Goal: Task Accomplishment & Management: Use online tool/utility

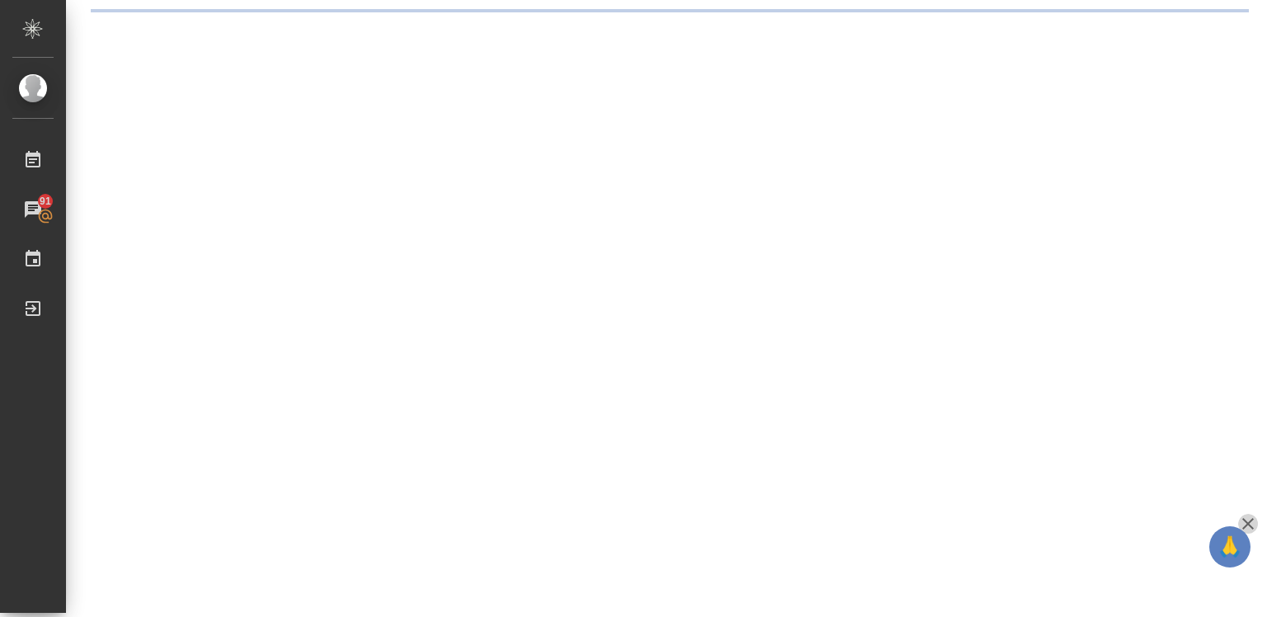
click at [1245, 521] on icon "button" at bounding box center [1248, 524] width 12 height 12
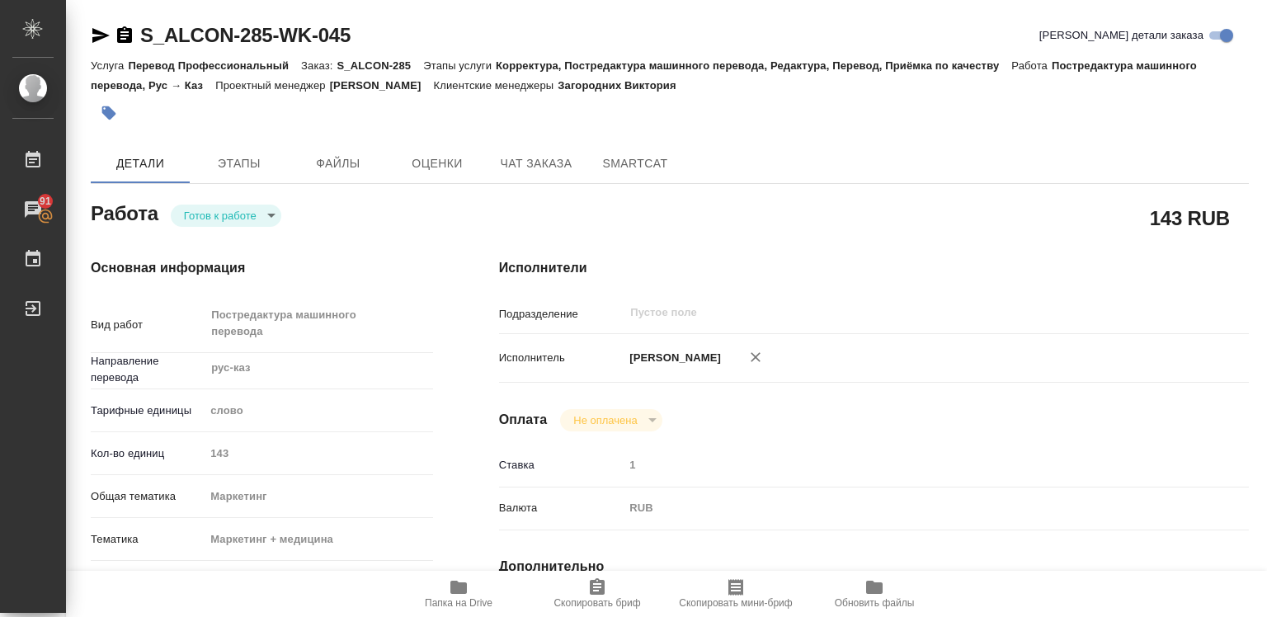
type textarea "x"
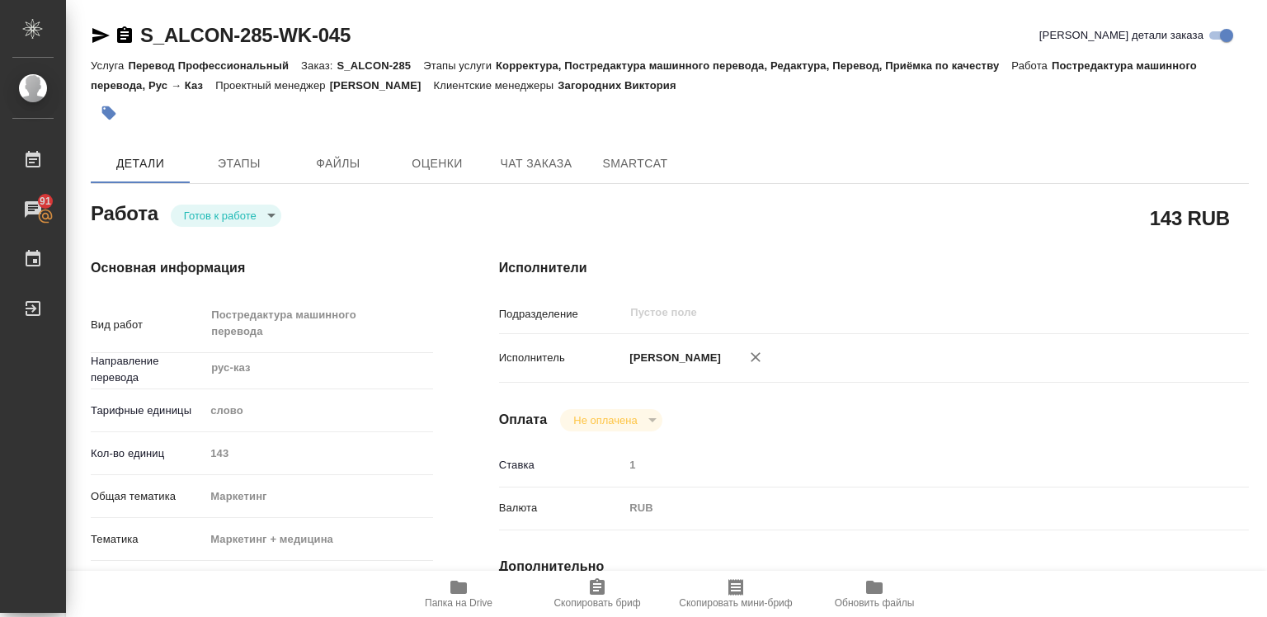
type textarea "x"
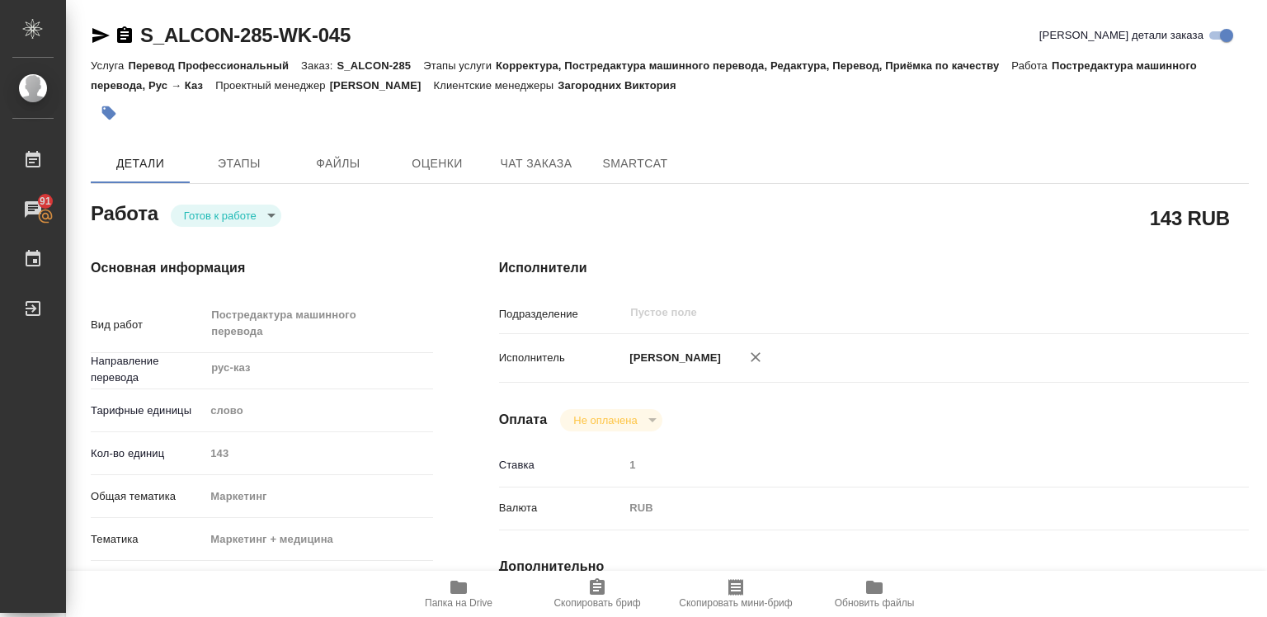
type textarea "x"
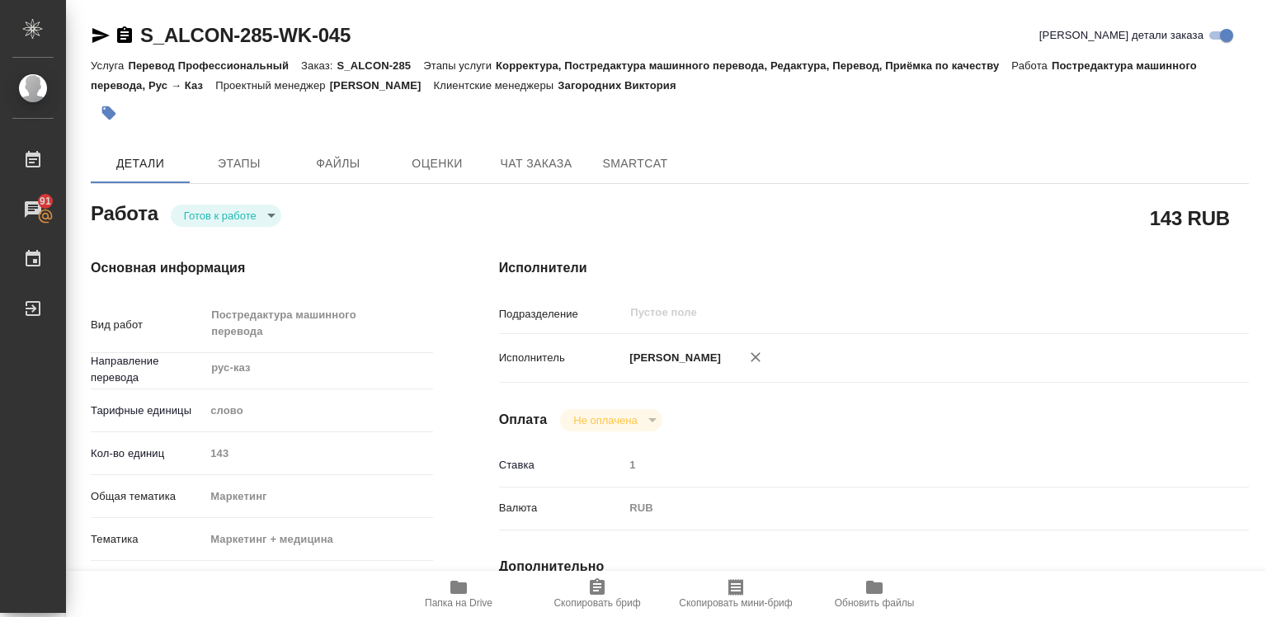
type textarea "x"
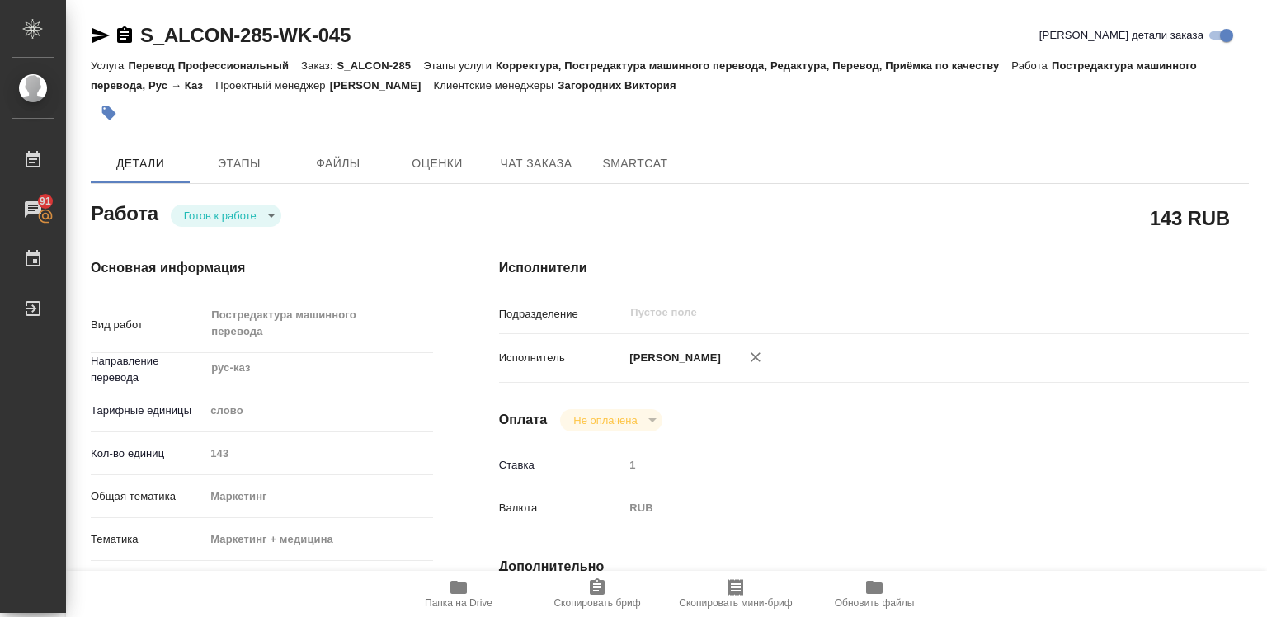
type textarea "x"
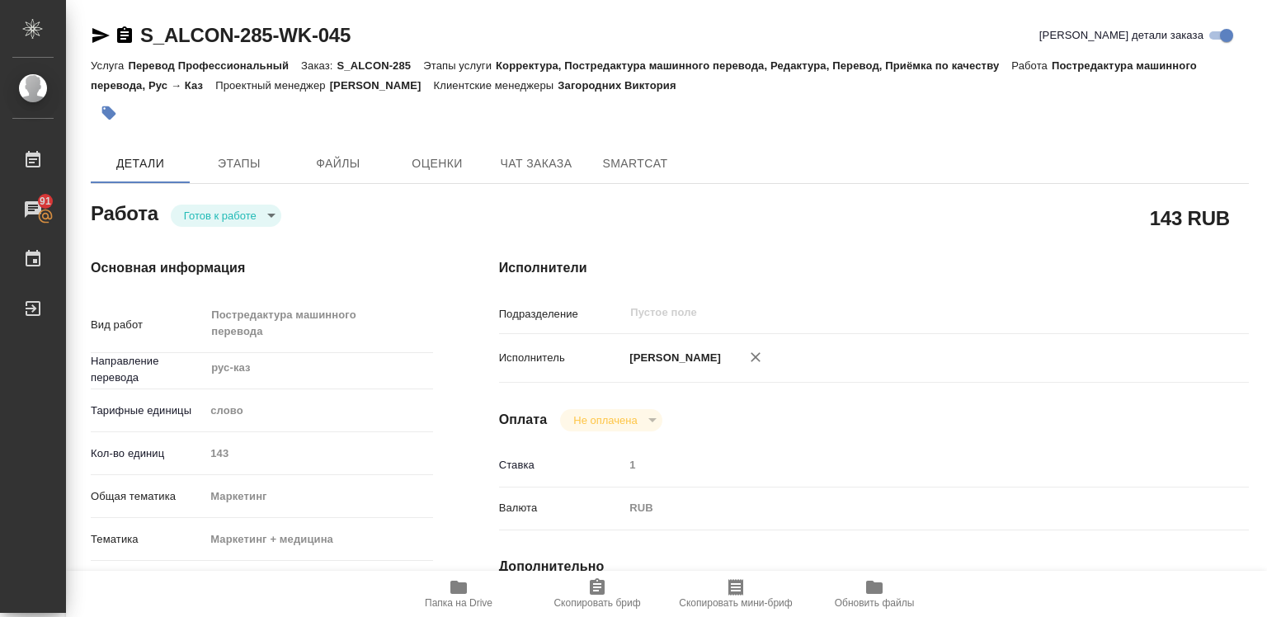
type textarea "x"
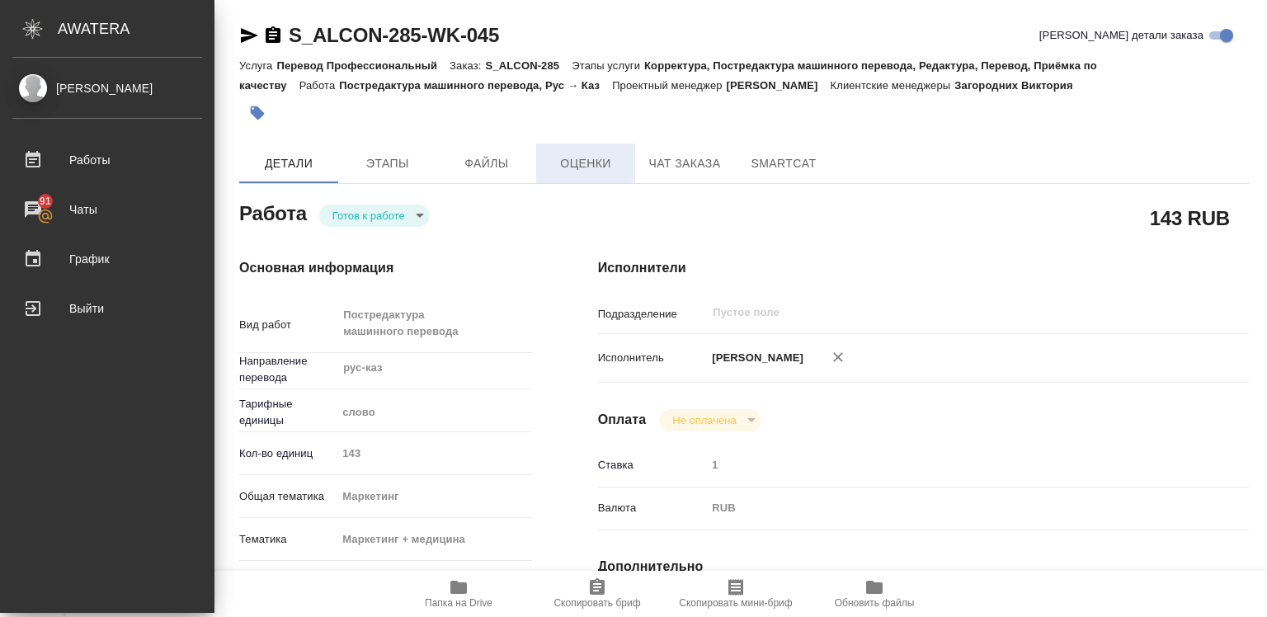
type textarea "x"
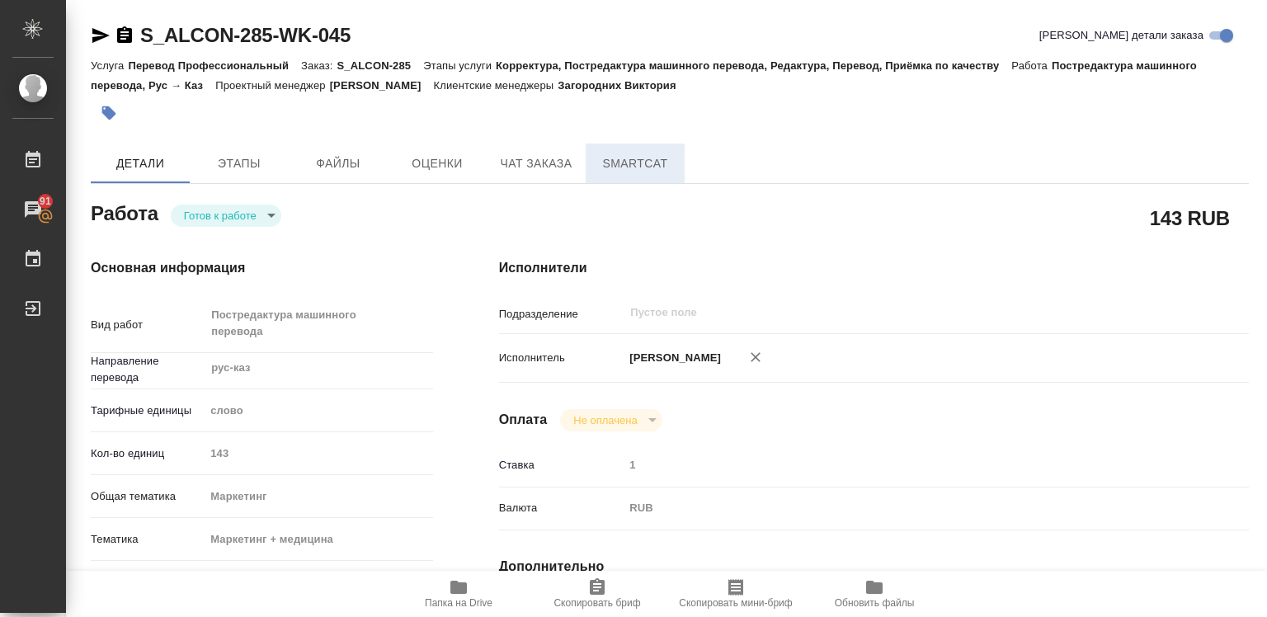
click at [643, 165] on span "SmartCat" at bounding box center [635, 163] width 79 height 21
click at [637, 164] on span "SmartCat" at bounding box center [635, 163] width 79 height 21
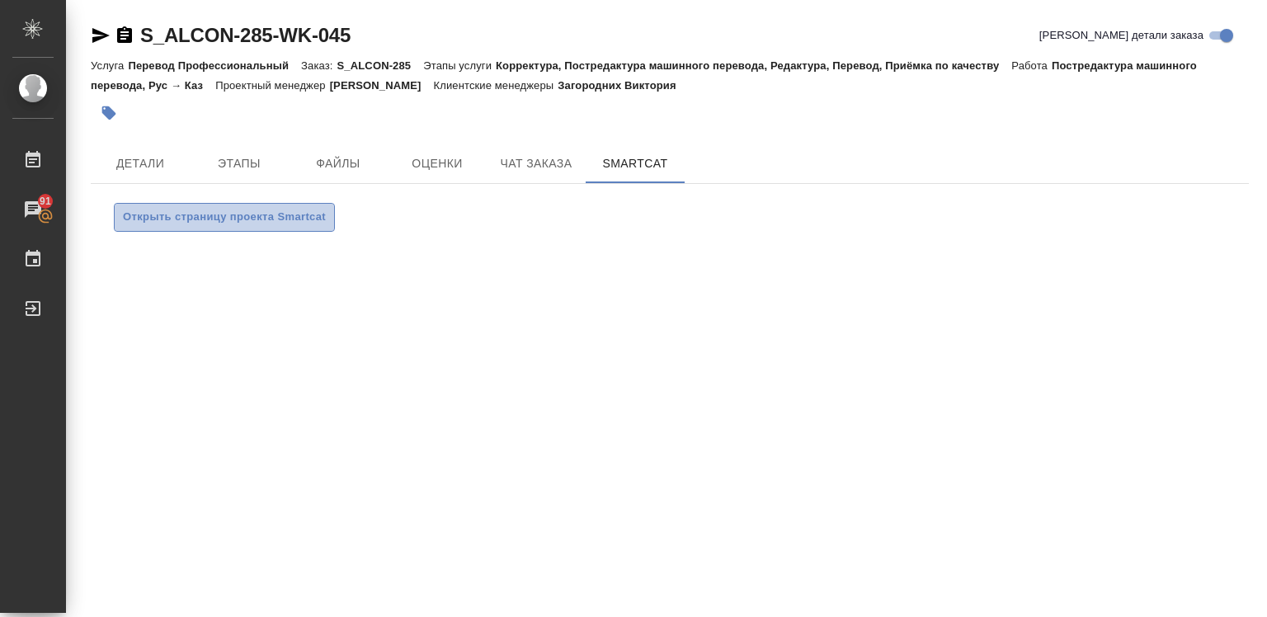
click at [256, 219] on span "Открыть страницу проекта Smartcat" at bounding box center [224, 217] width 203 height 19
click at [271, 221] on span "Открыть страницу проекта Smartcat" at bounding box center [224, 217] width 203 height 19
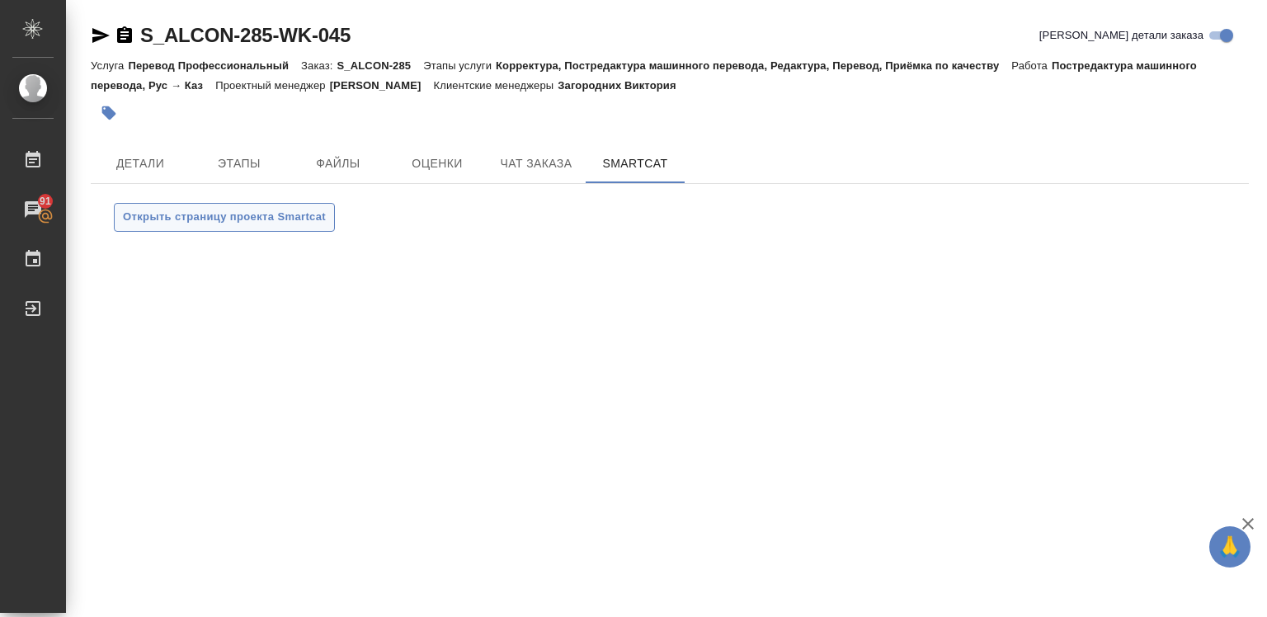
click at [234, 215] on span "Открыть страницу проекта Smartcat" at bounding box center [224, 217] width 203 height 19
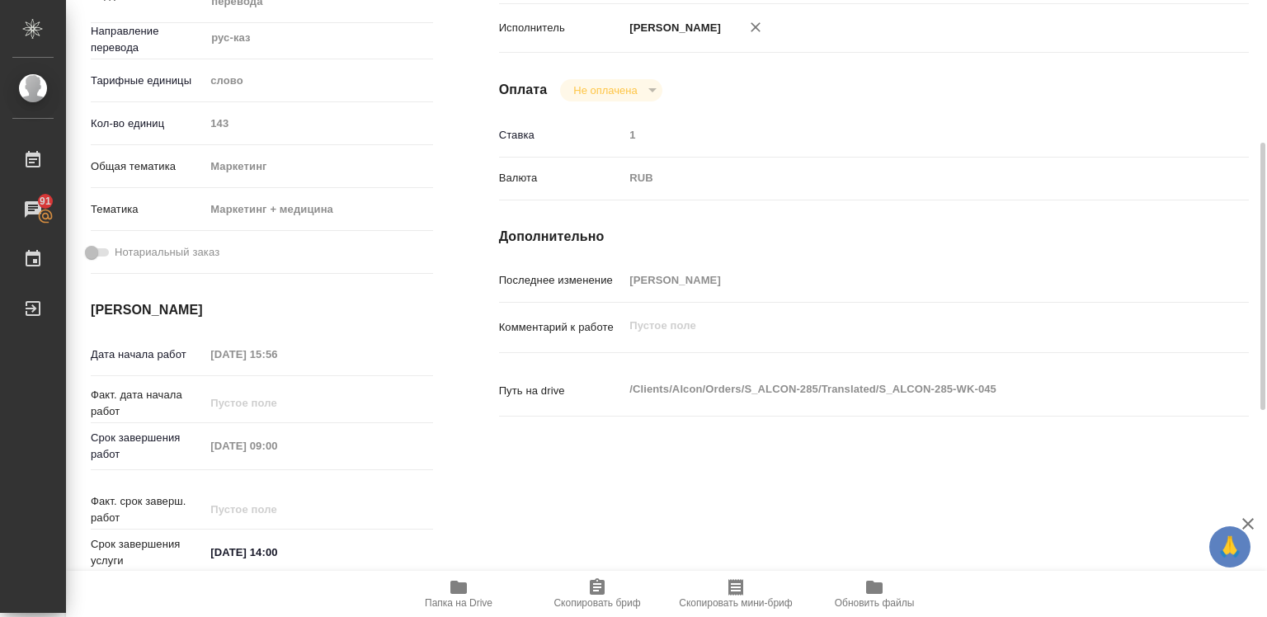
type textarea "x"
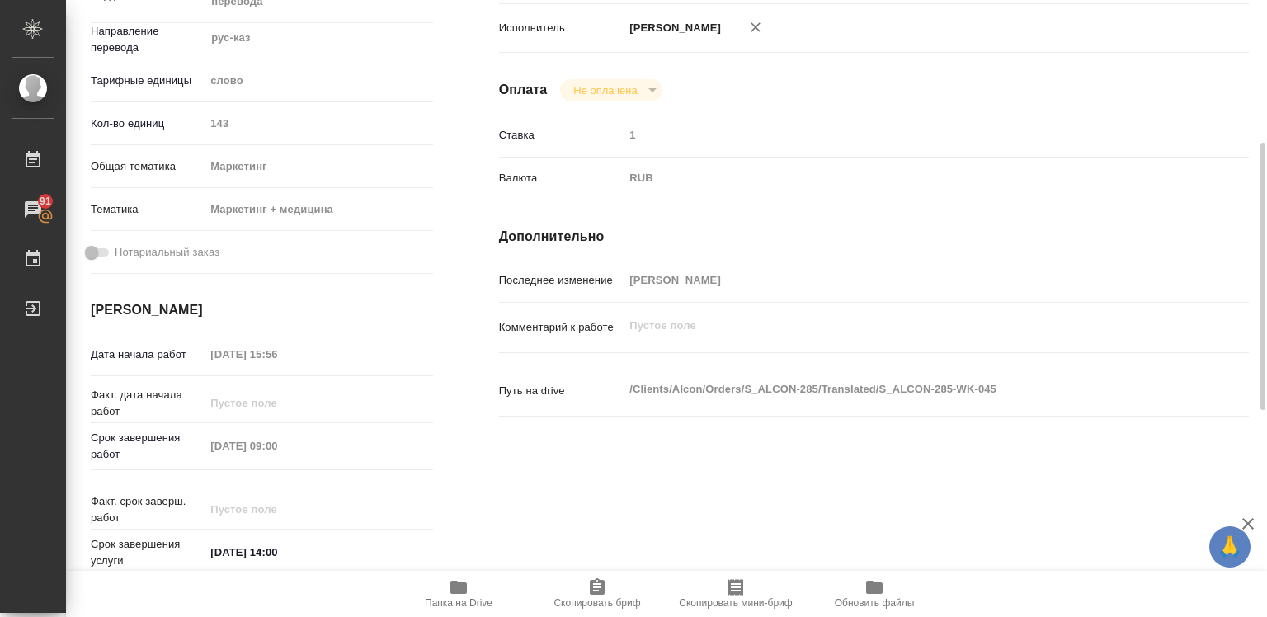
type textarea "x"
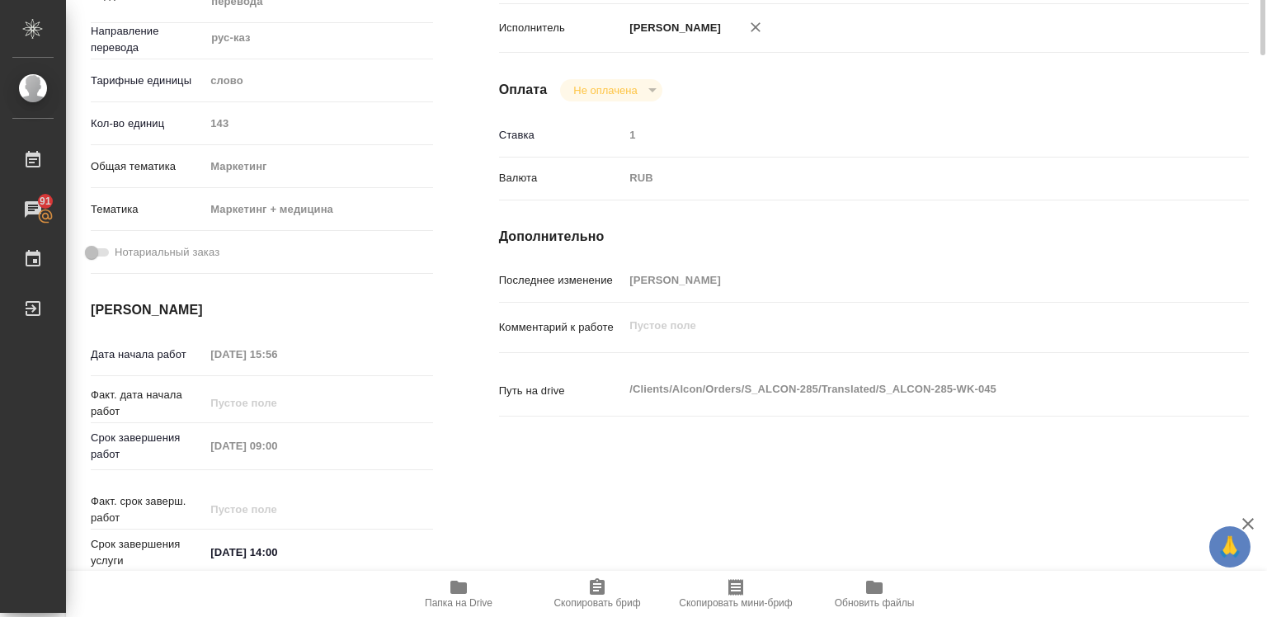
scroll to position [82, 0]
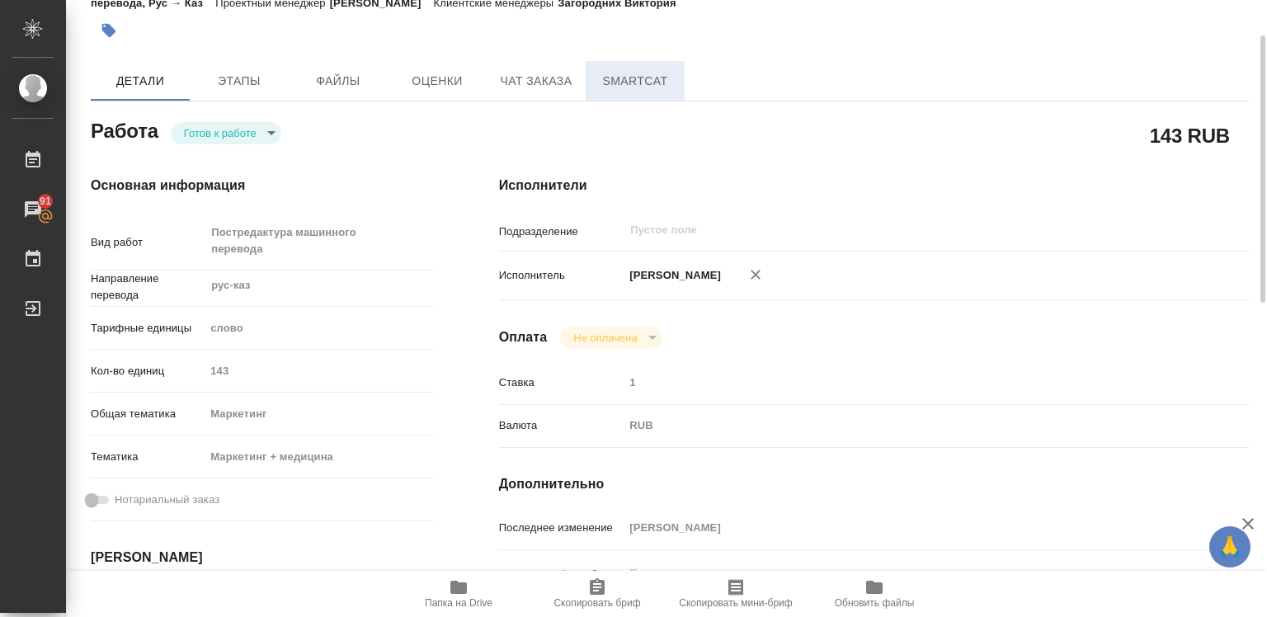
click at [633, 79] on span "SmartCat" at bounding box center [635, 81] width 79 height 21
type textarea "x"
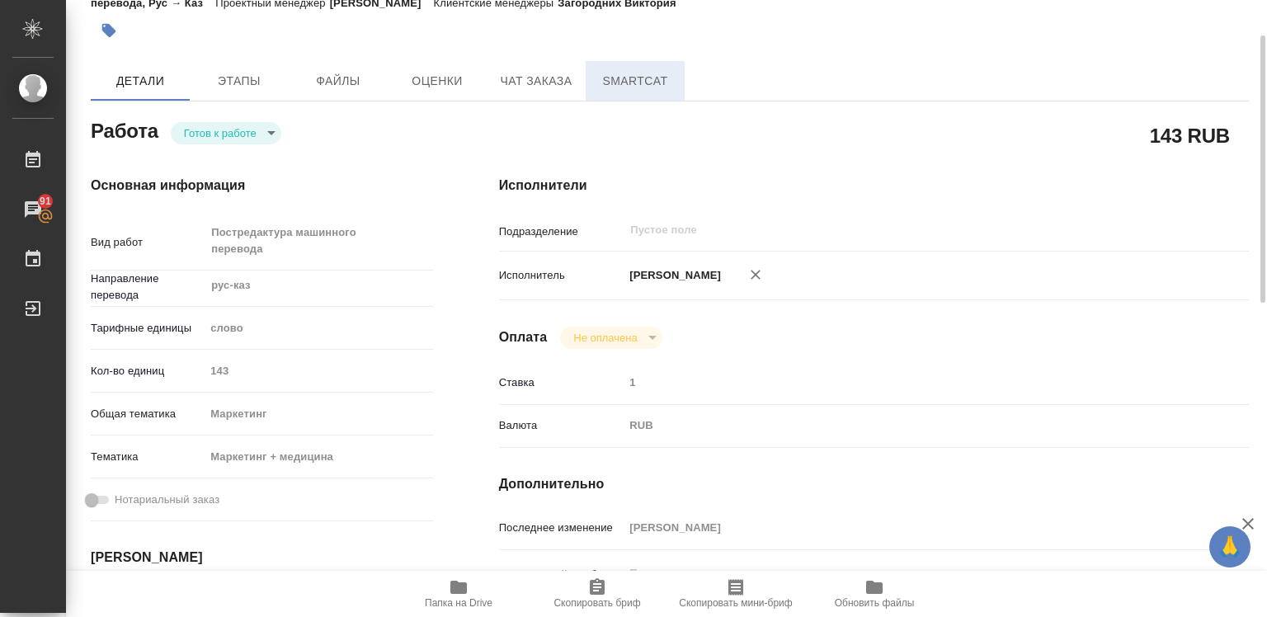
type textarea "x"
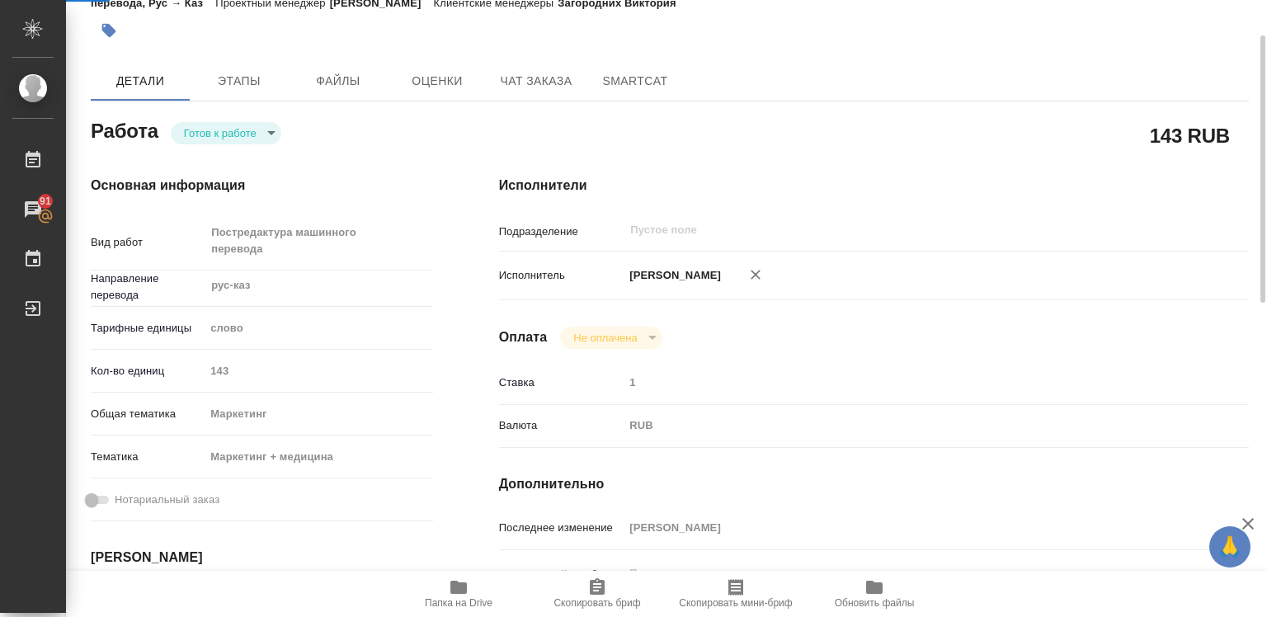
type textarea "x"
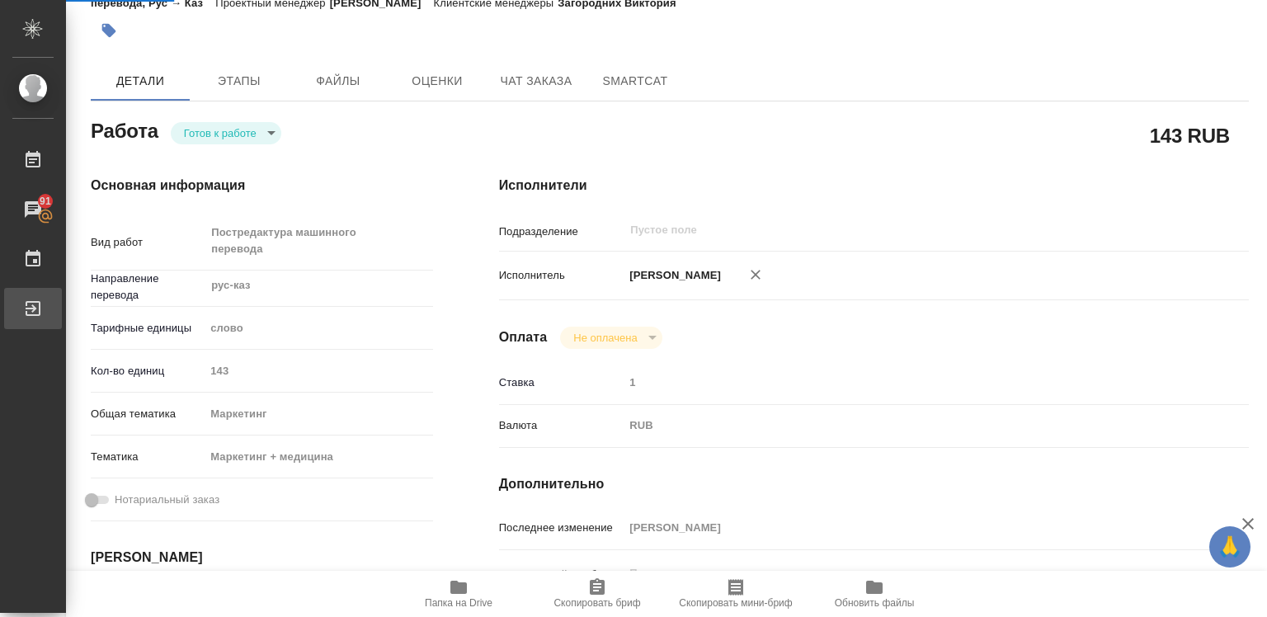
type textarea "x"
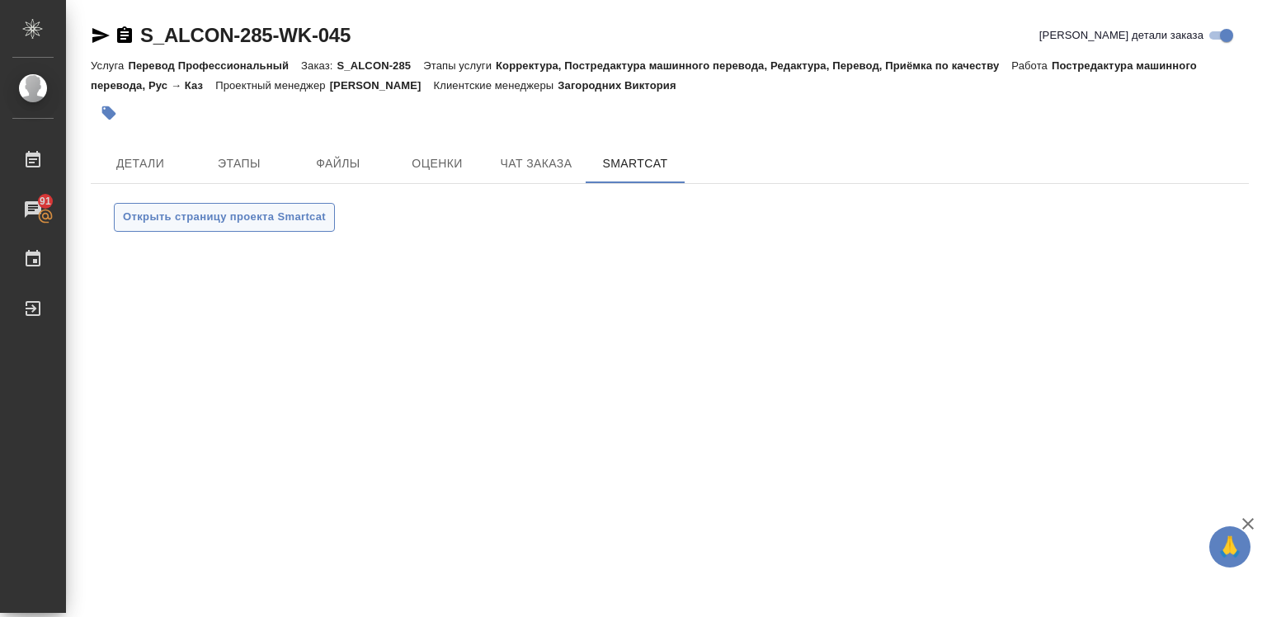
click at [310, 210] on span "Открыть страницу проекта Smartcat" at bounding box center [224, 217] width 203 height 19
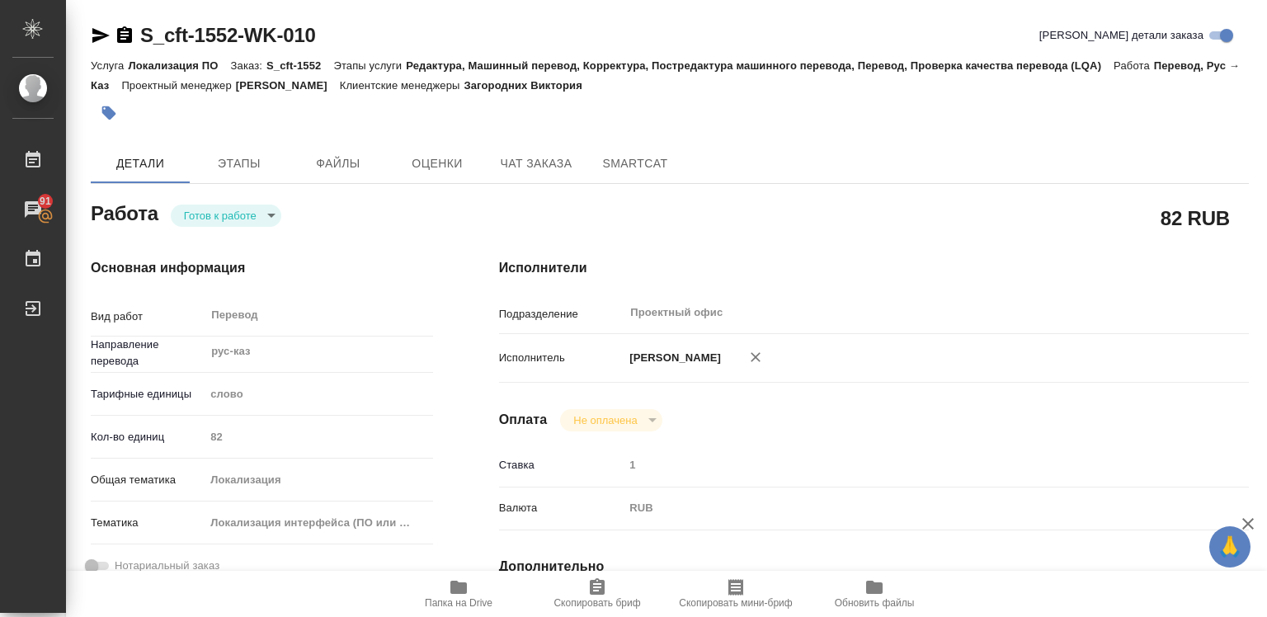
type textarea "x"
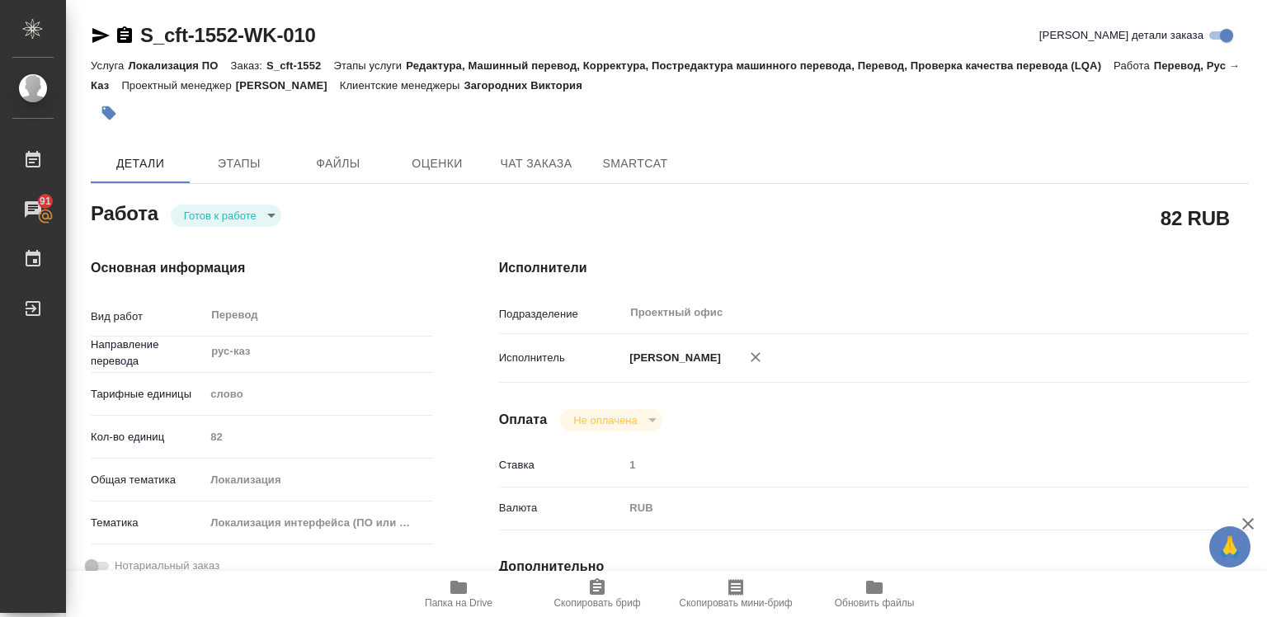
type textarea "x"
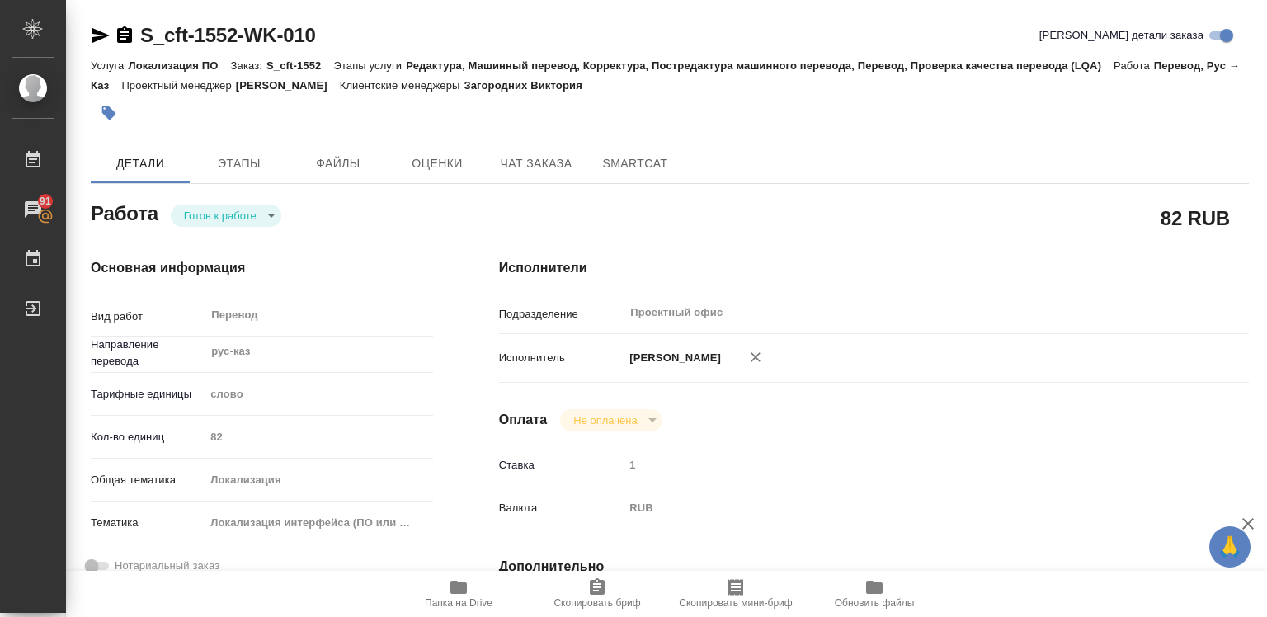
type textarea "x"
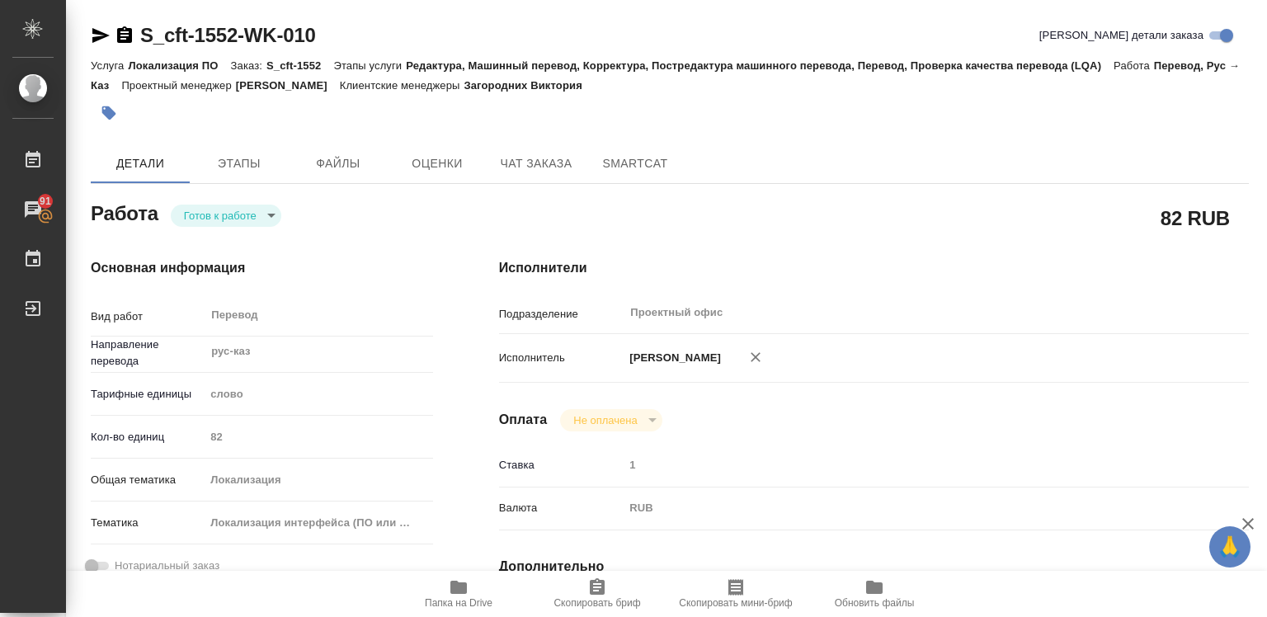
type textarea "x"
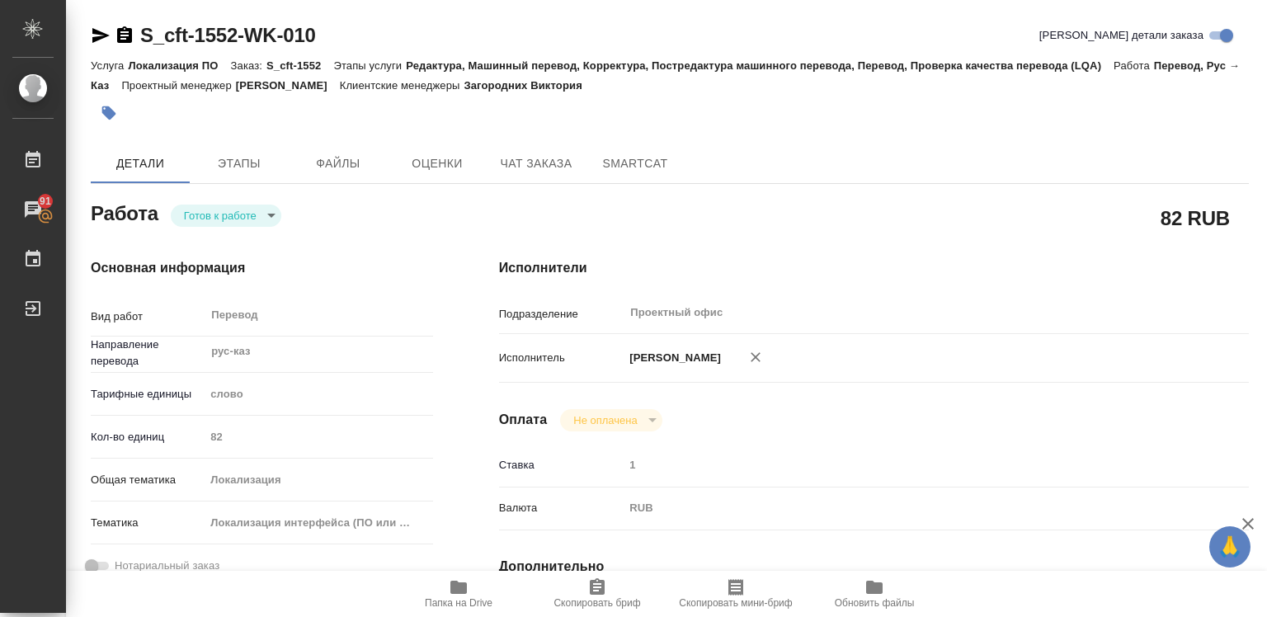
type textarea "x"
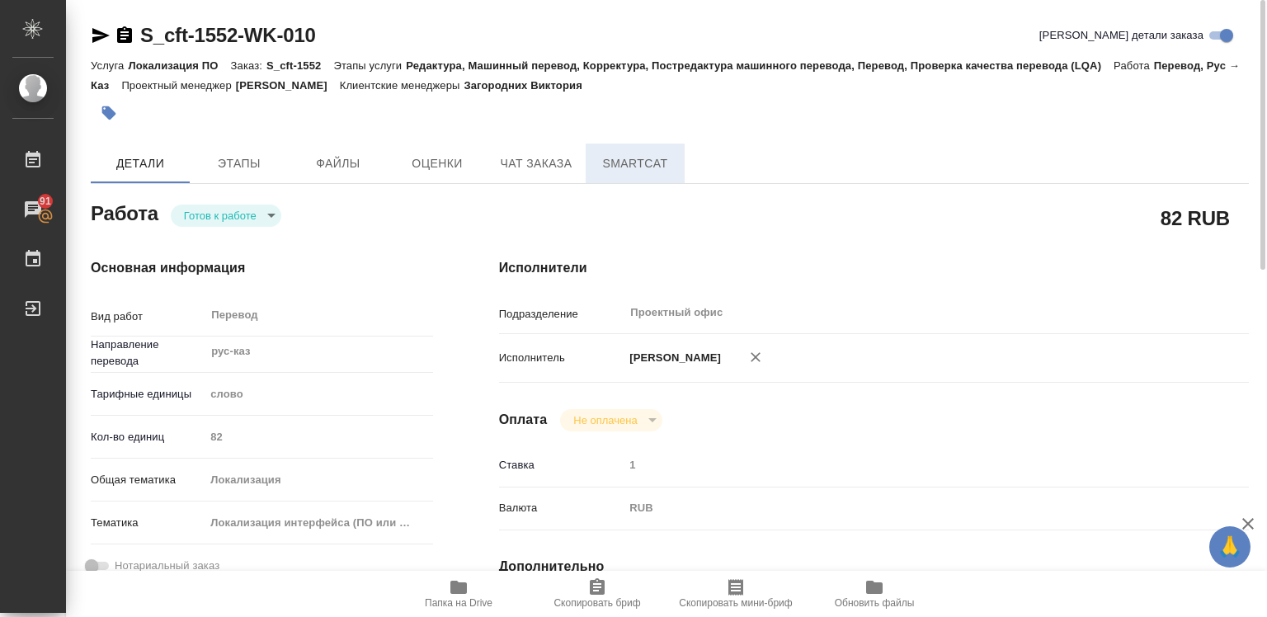
click at [620, 162] on span "SmartCat" at bounding box center [635, 163] width 79 height 21
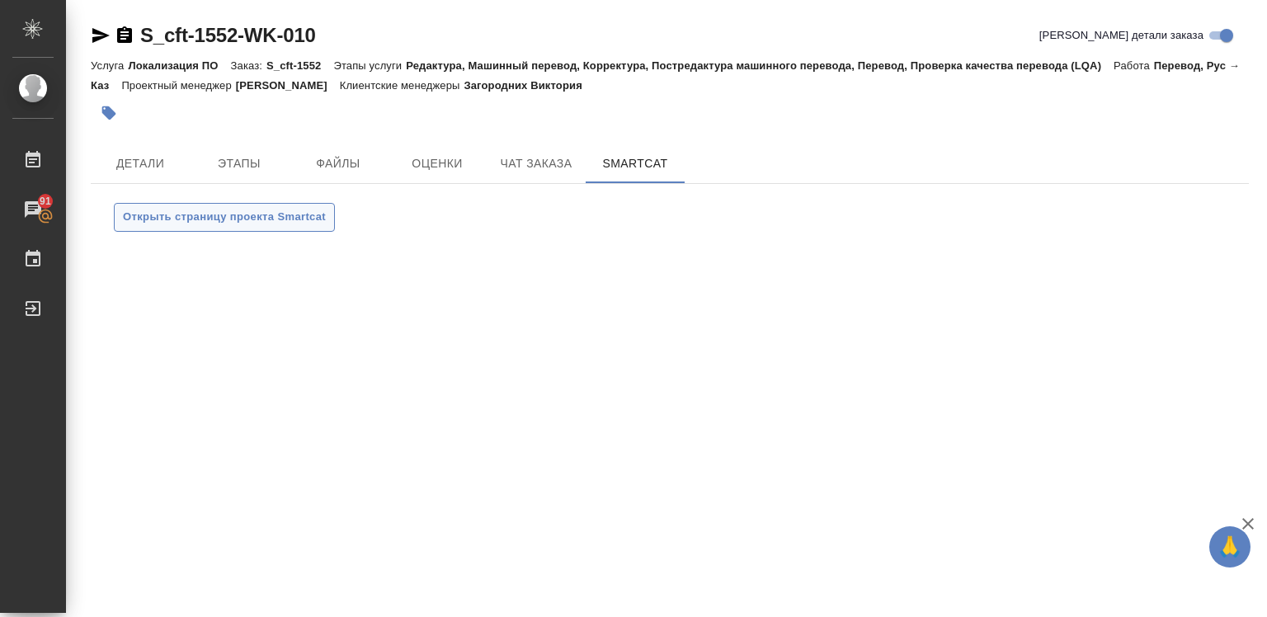
click at [241, 217] on span "Открыть страницу проекта Smartcat" at bounding box center [224, 217] width 203 height 19
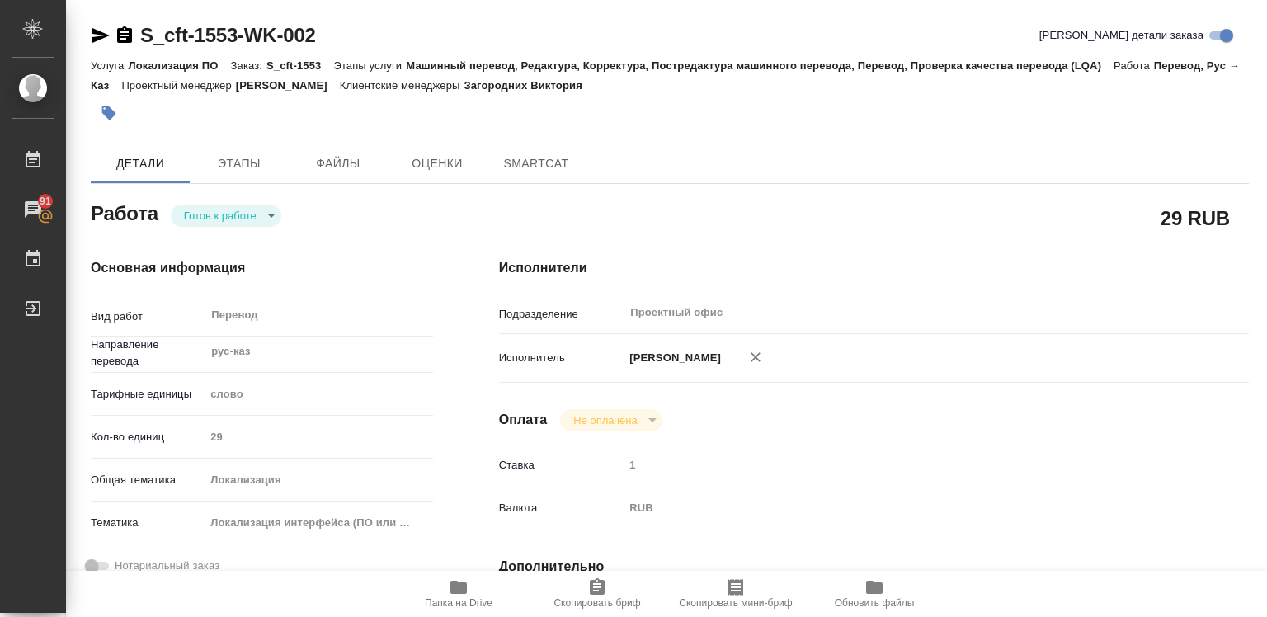
type textarea "x"
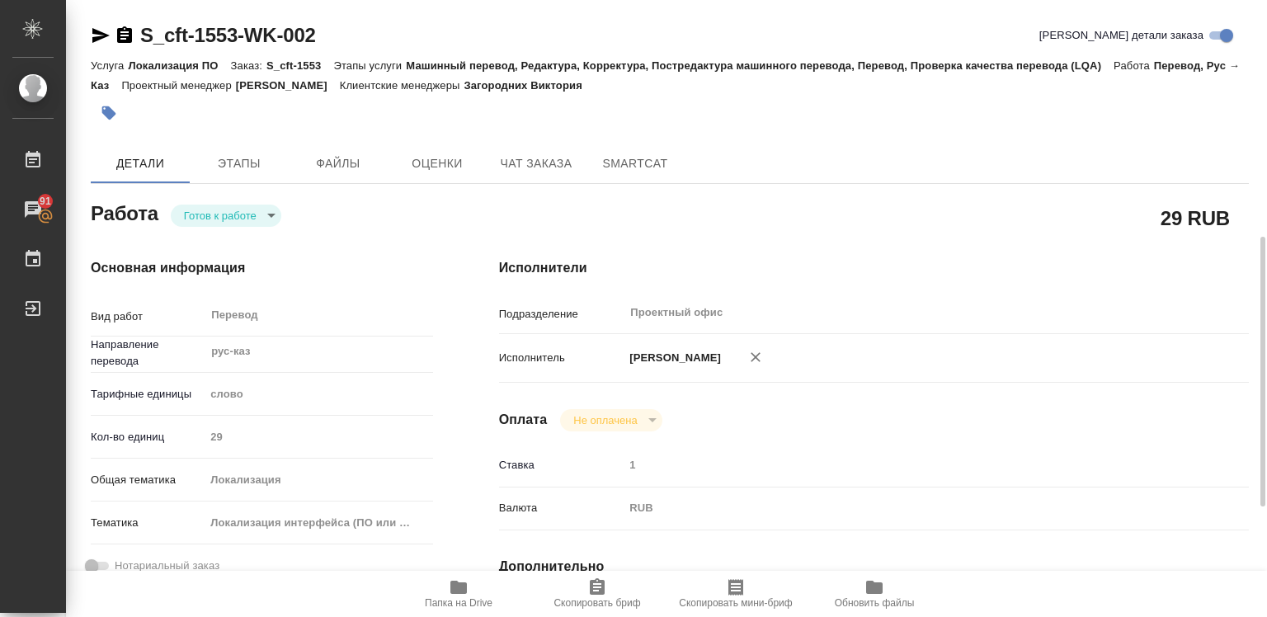
type textarea "x"
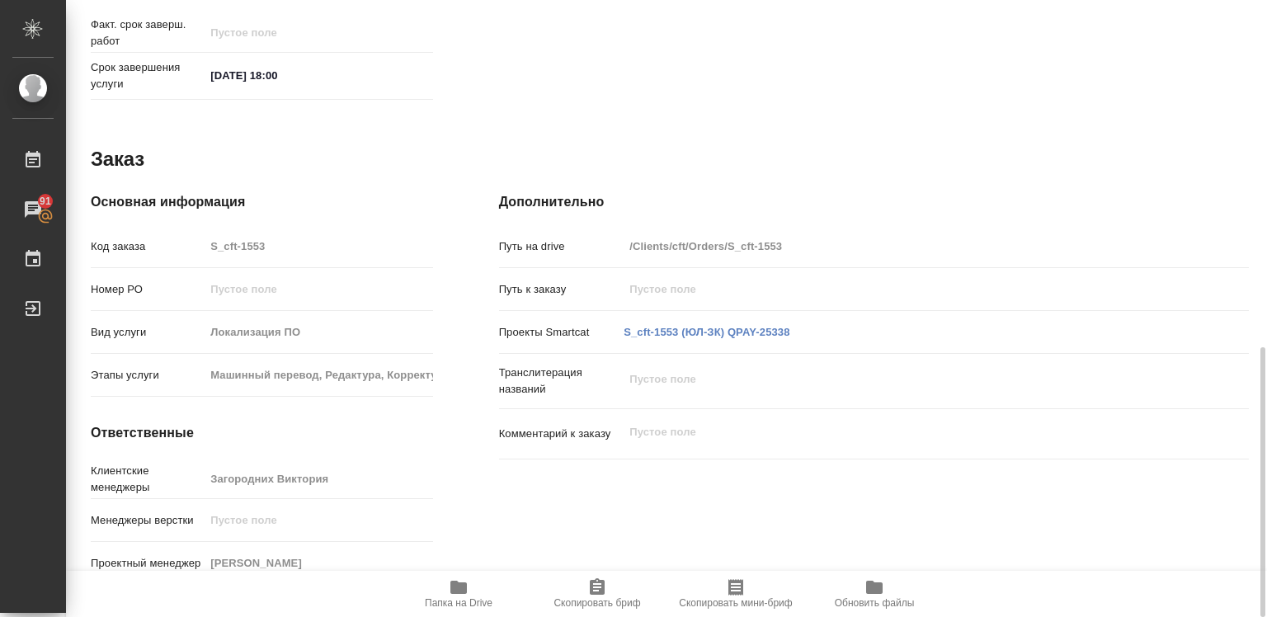
type textarea "x"
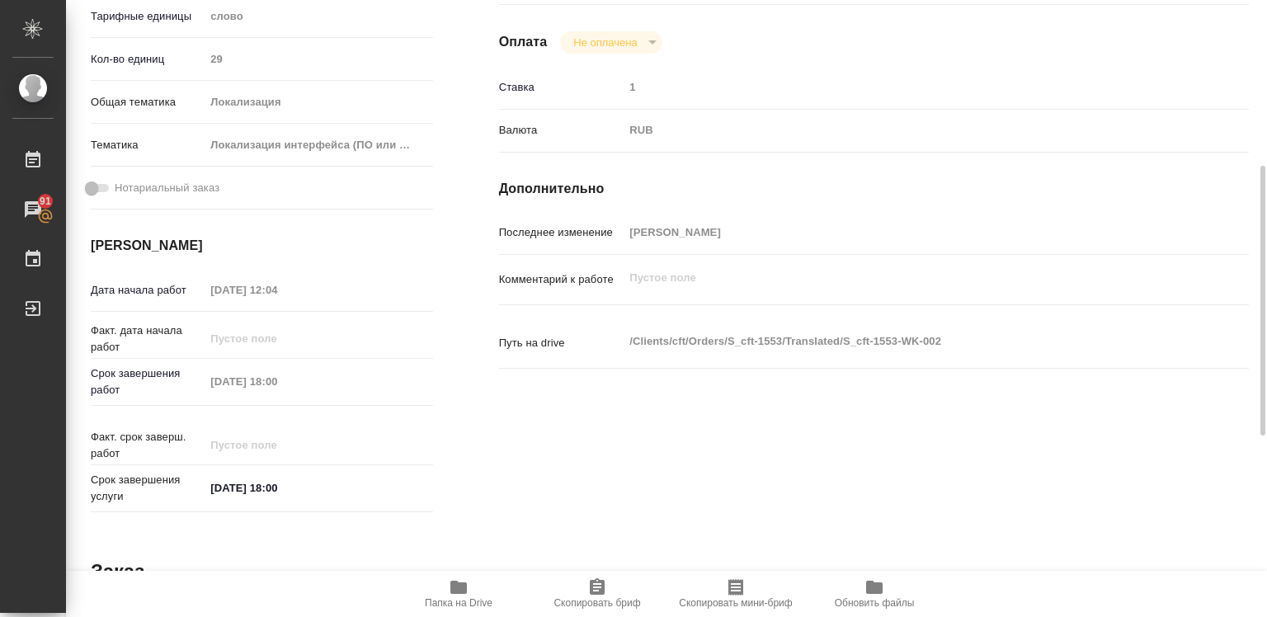
type textarea "x"
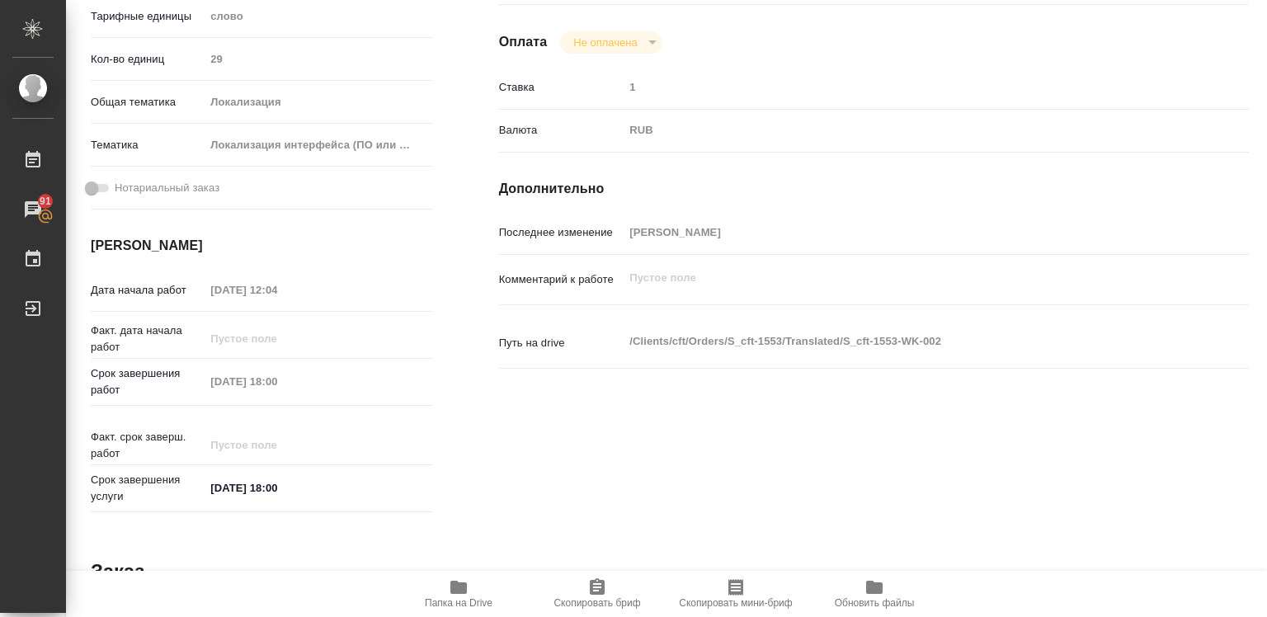
scroll to position [48, 0]
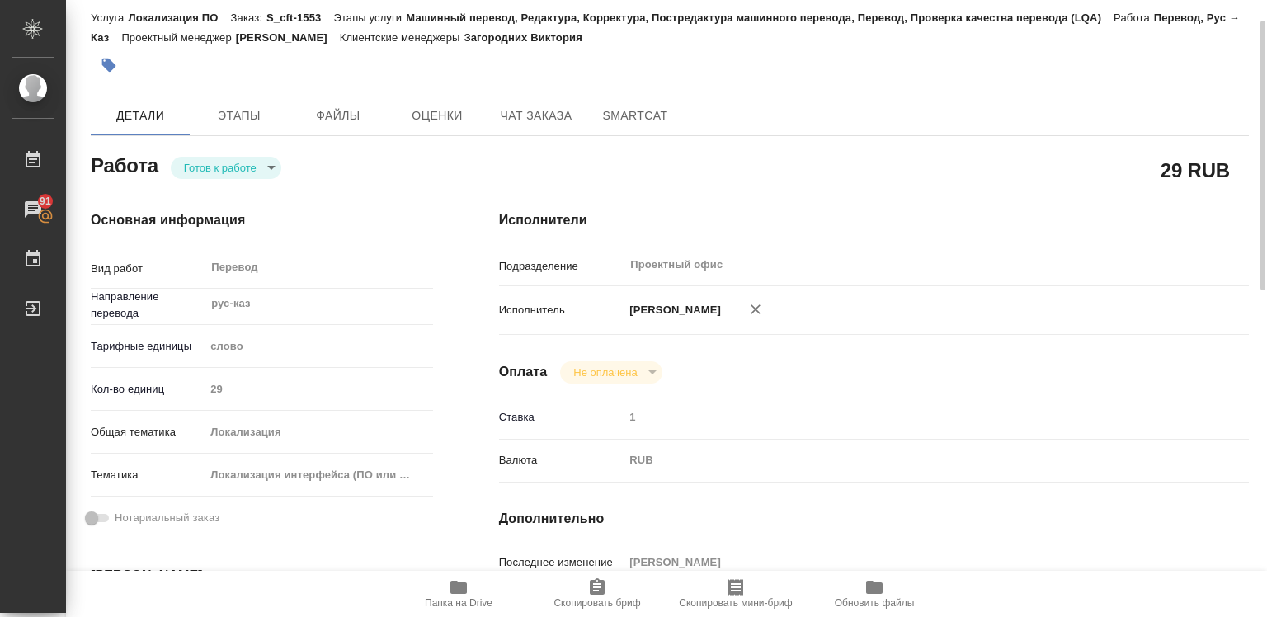
type textarea "x"
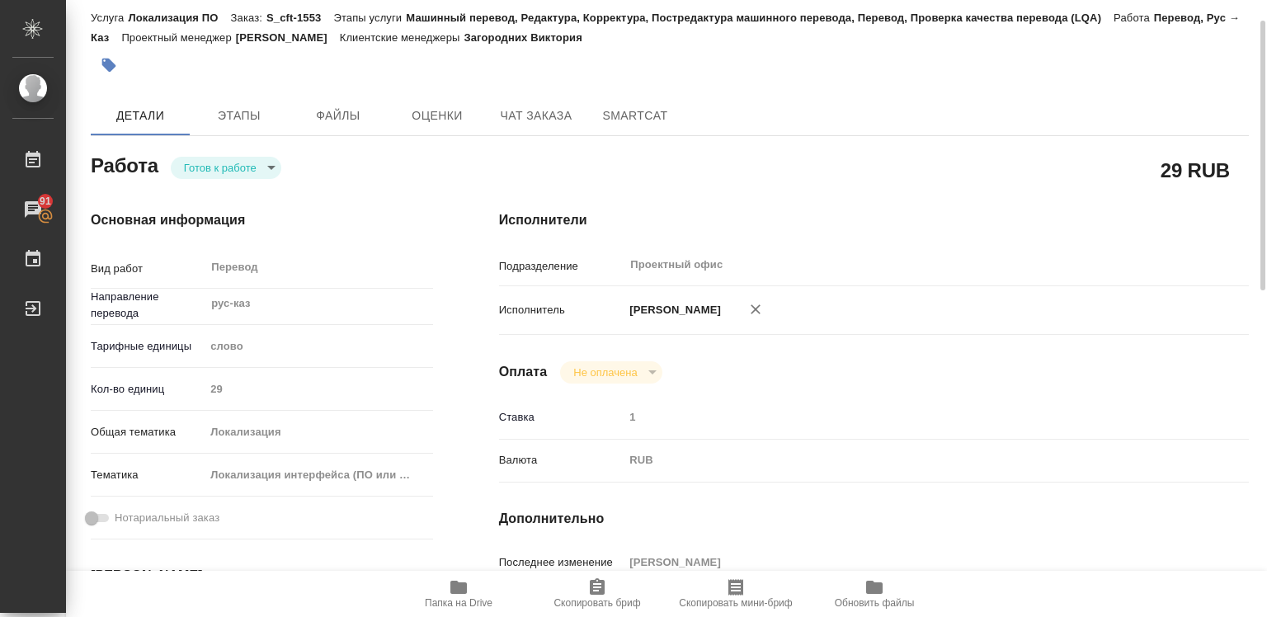
type textarea "x"
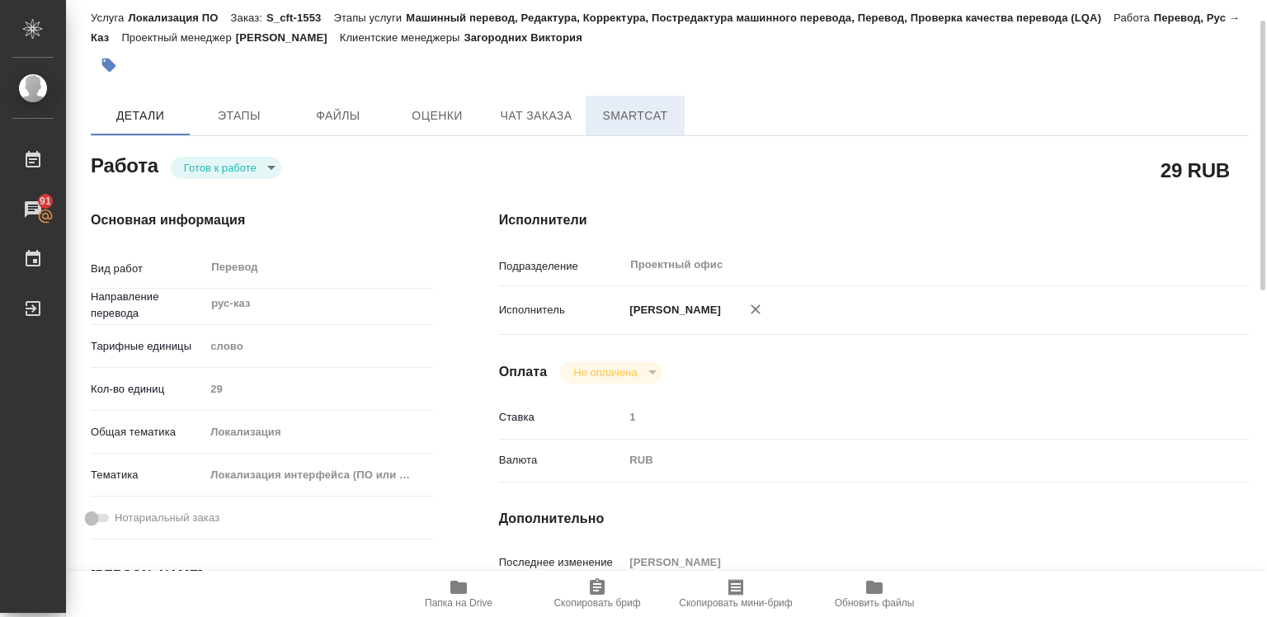
type textarea "x"
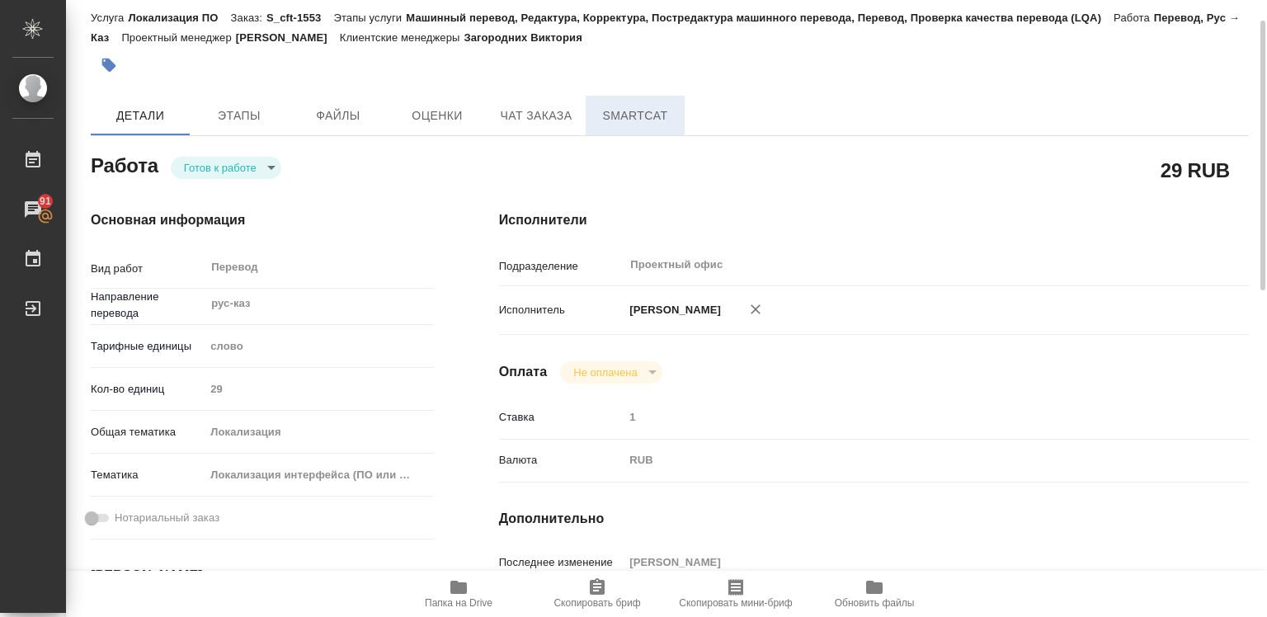
click at [636, 113] on span "SmartCat" at bounding box center [635, 116] width 79 height 21
drag, startPoint x: 636, startPoint y: 113, endPoint x: 251, endPoint y: 247, distance: 408.0
click at [636, 113] on span "SmartCat" at bounding box center [635, 116] width 79 height 21
type textarea "x"
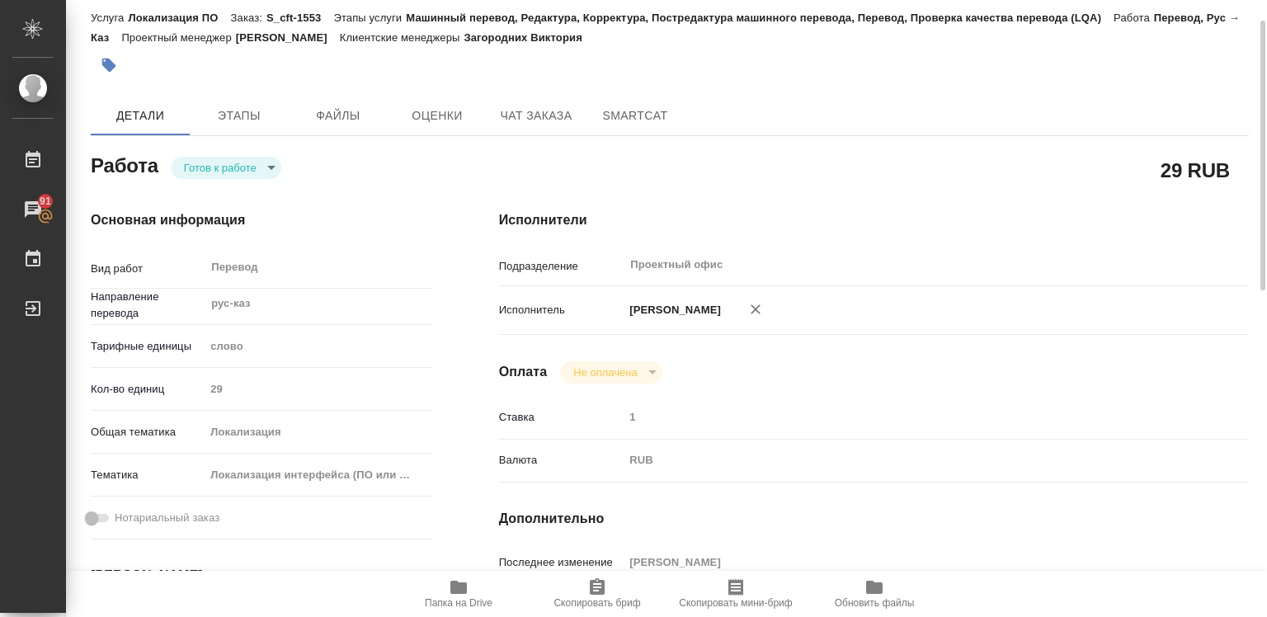
type textarea "x"
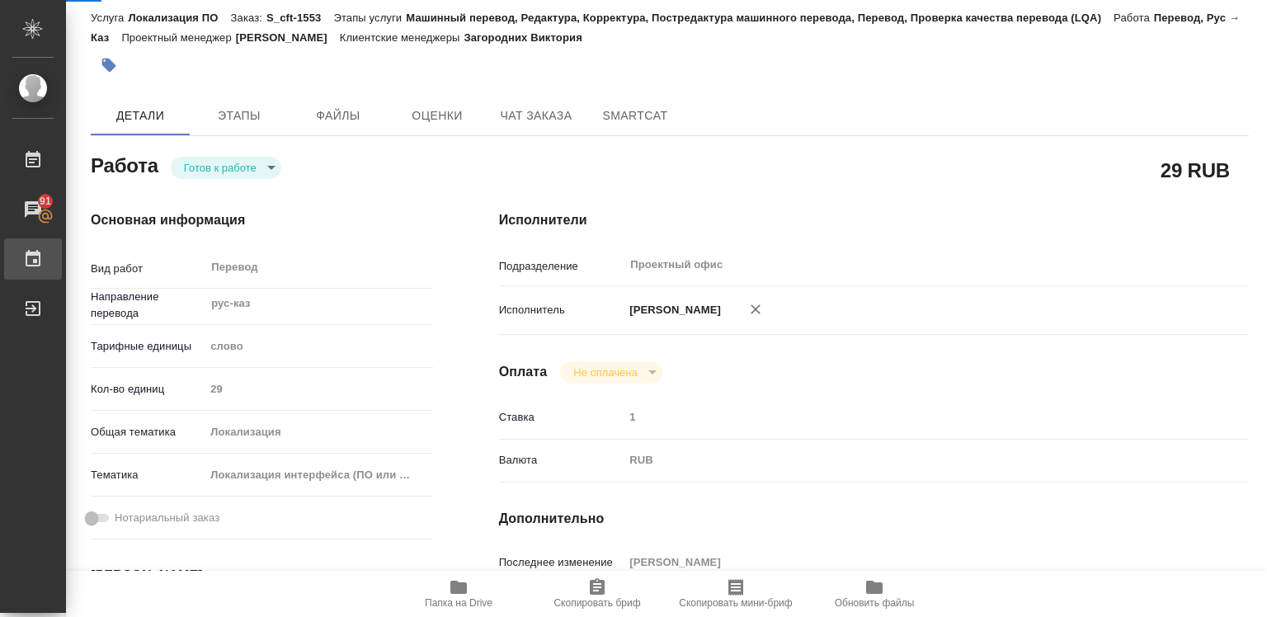
type textarea "x"
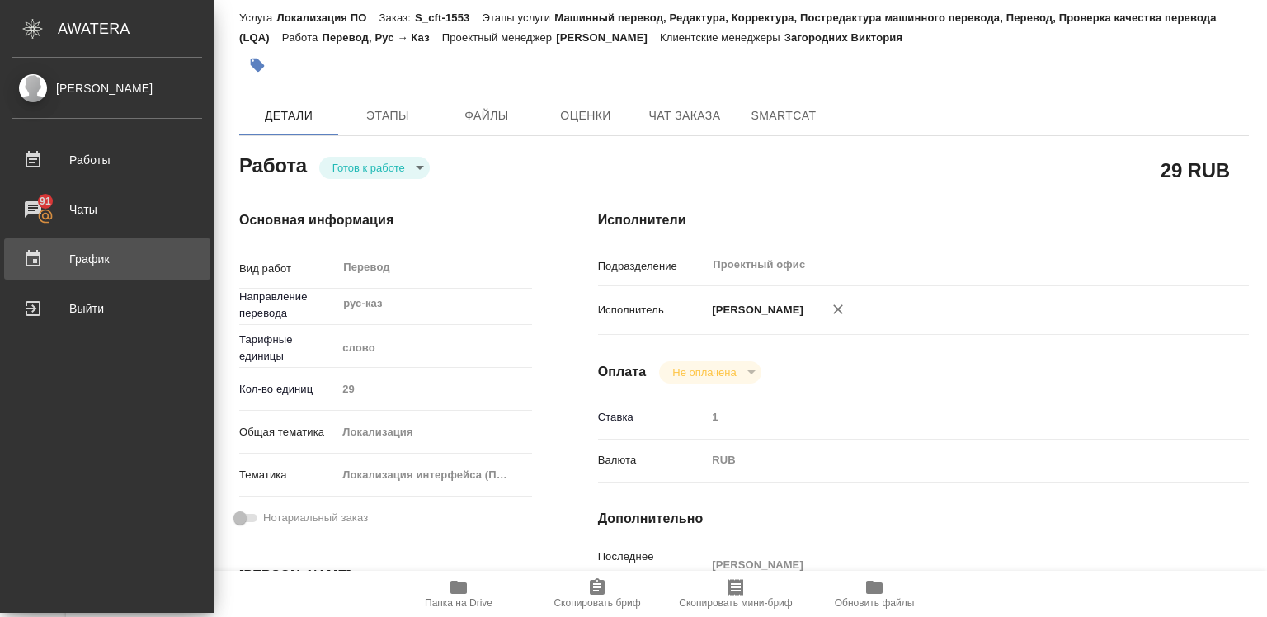
type textarea "x"
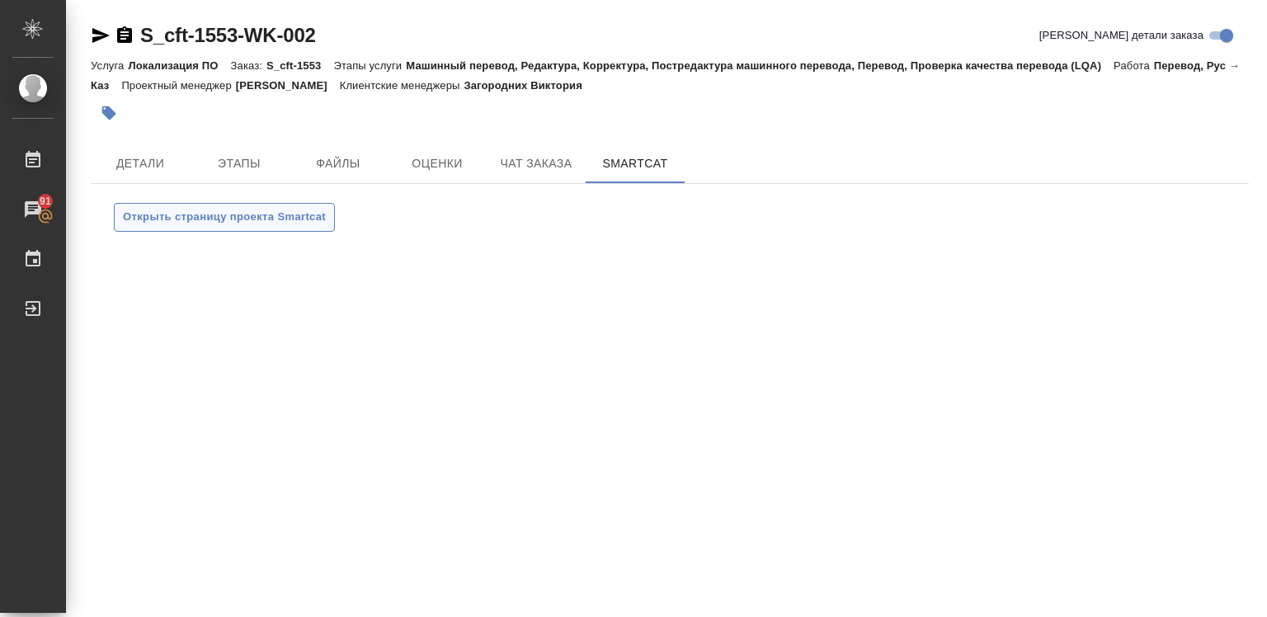
click at [269, 219] on span "Открыть страницу проекта Smartcat" at bounding box center [224, 217] width 203 height 19
